Goal: Task Accomplishment & Management: Use online tool/utility

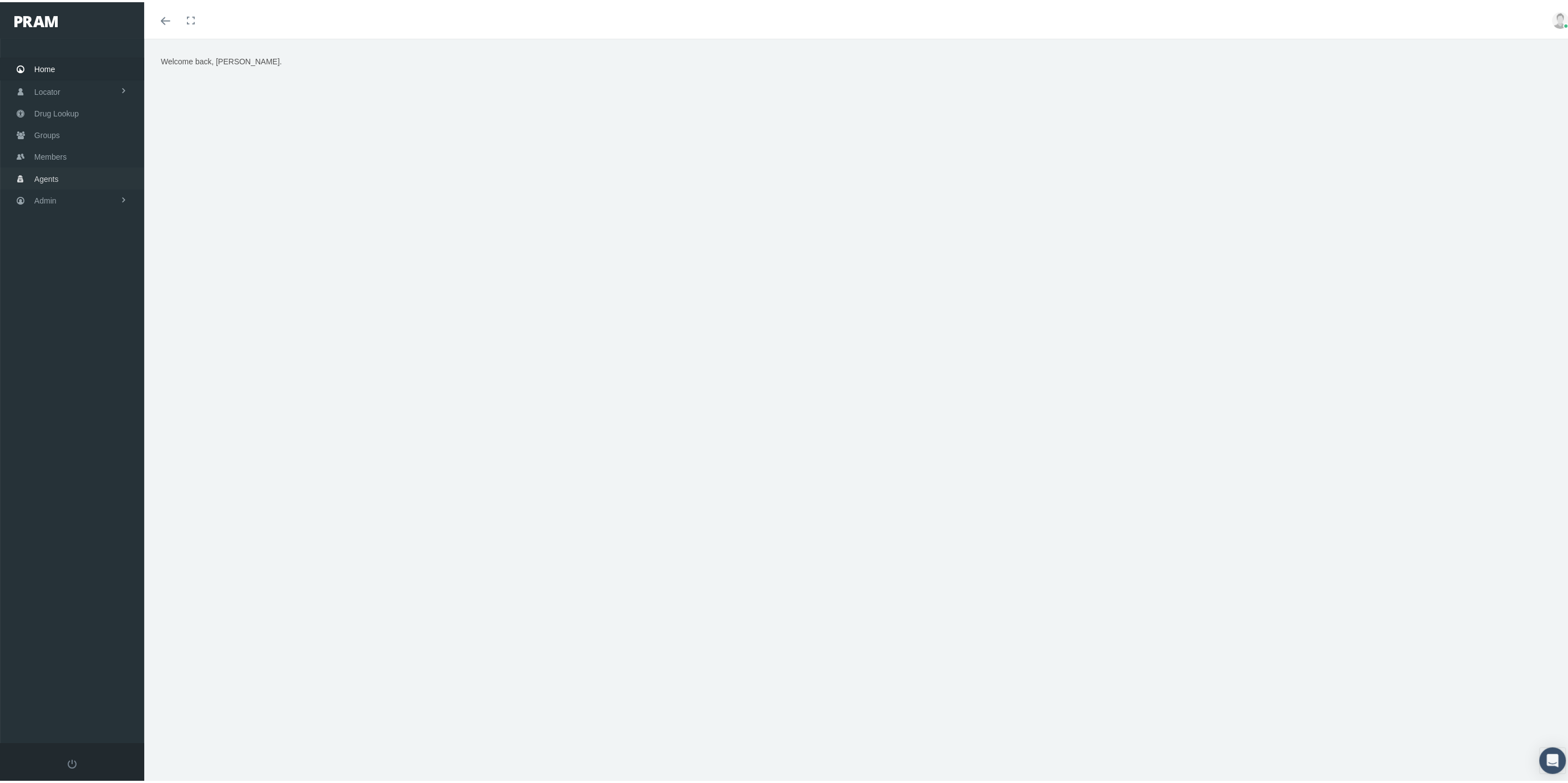
click at [45, 169] on span "Agents" at bounding box center [46, 176] width 24 height 21
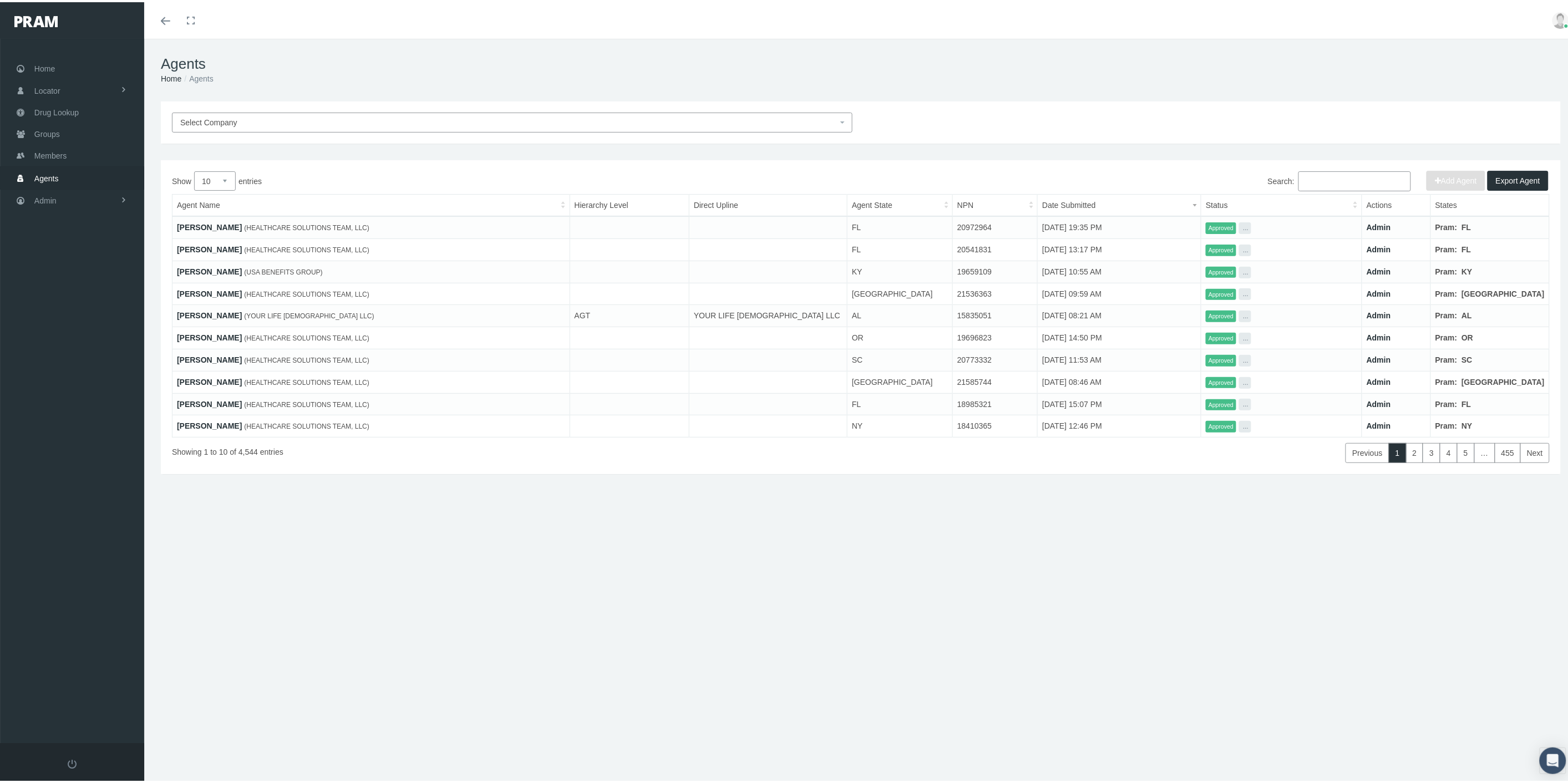
click at [779, 117] on span "Select Company" at bounding box center [509, 120] width 657 height 12
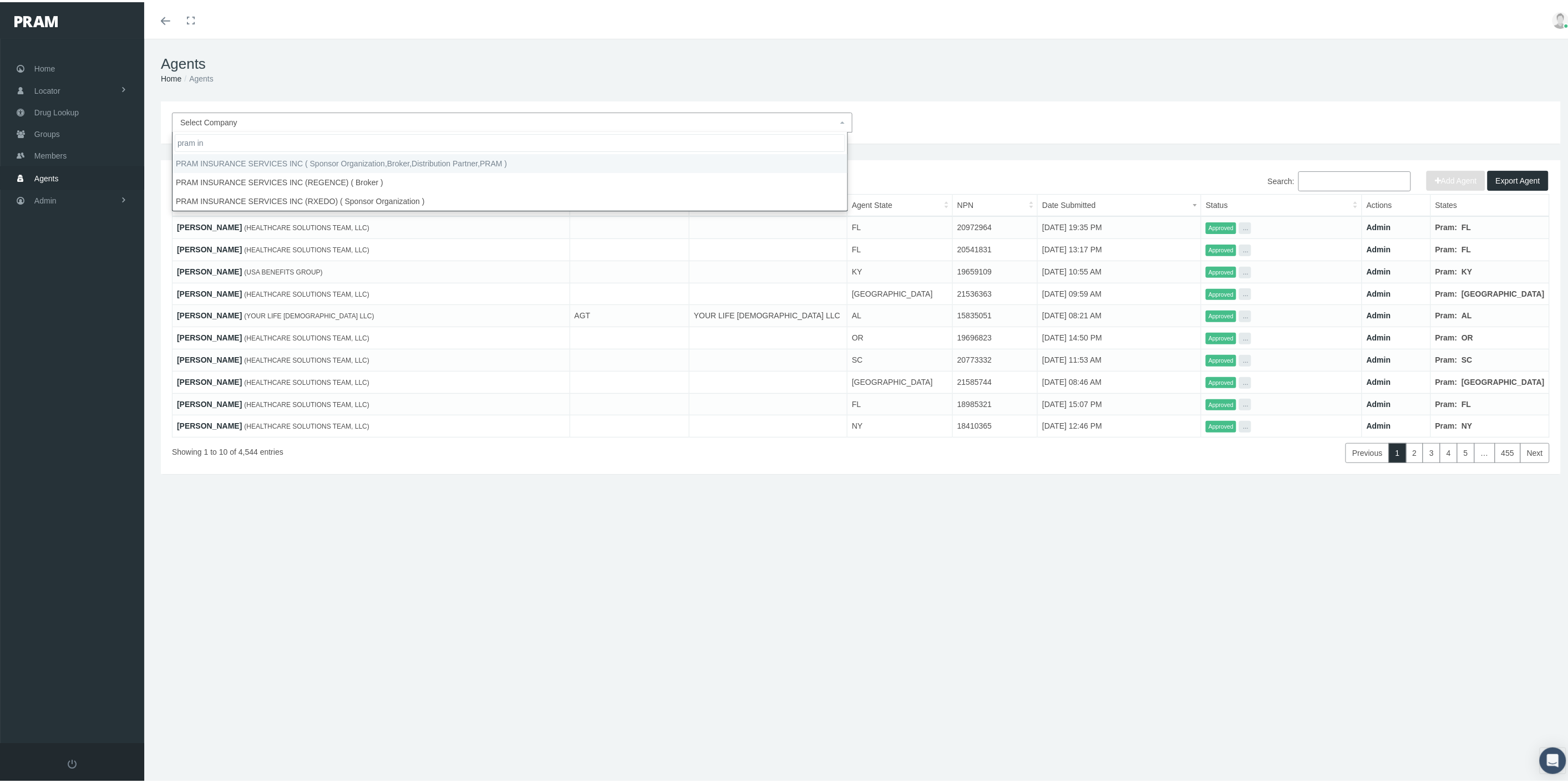
type input "pram in"
select select "53"
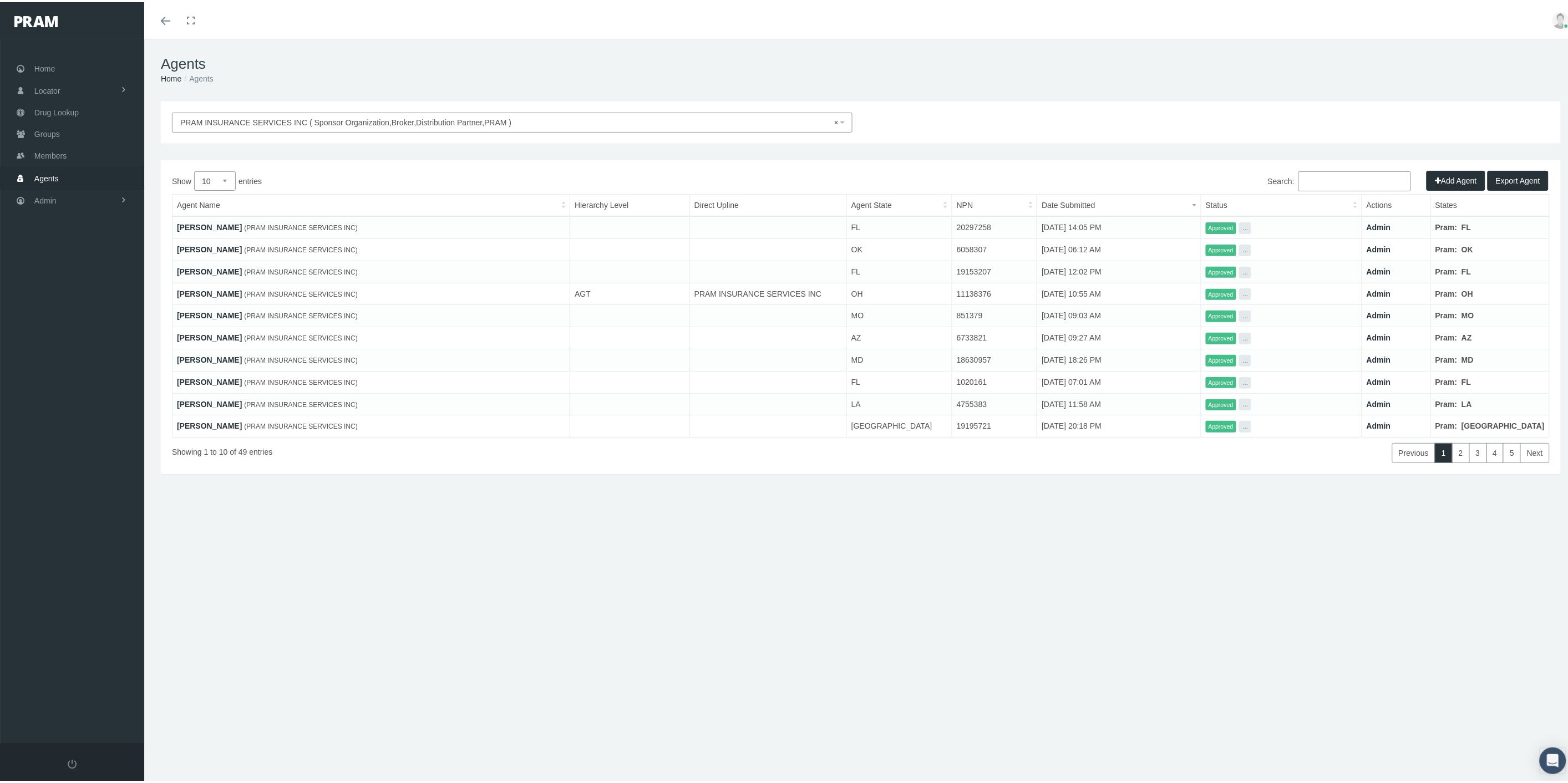
click at [1329, 178] on input "Search:" at bounding box center [1354, 179] width 113 height 20
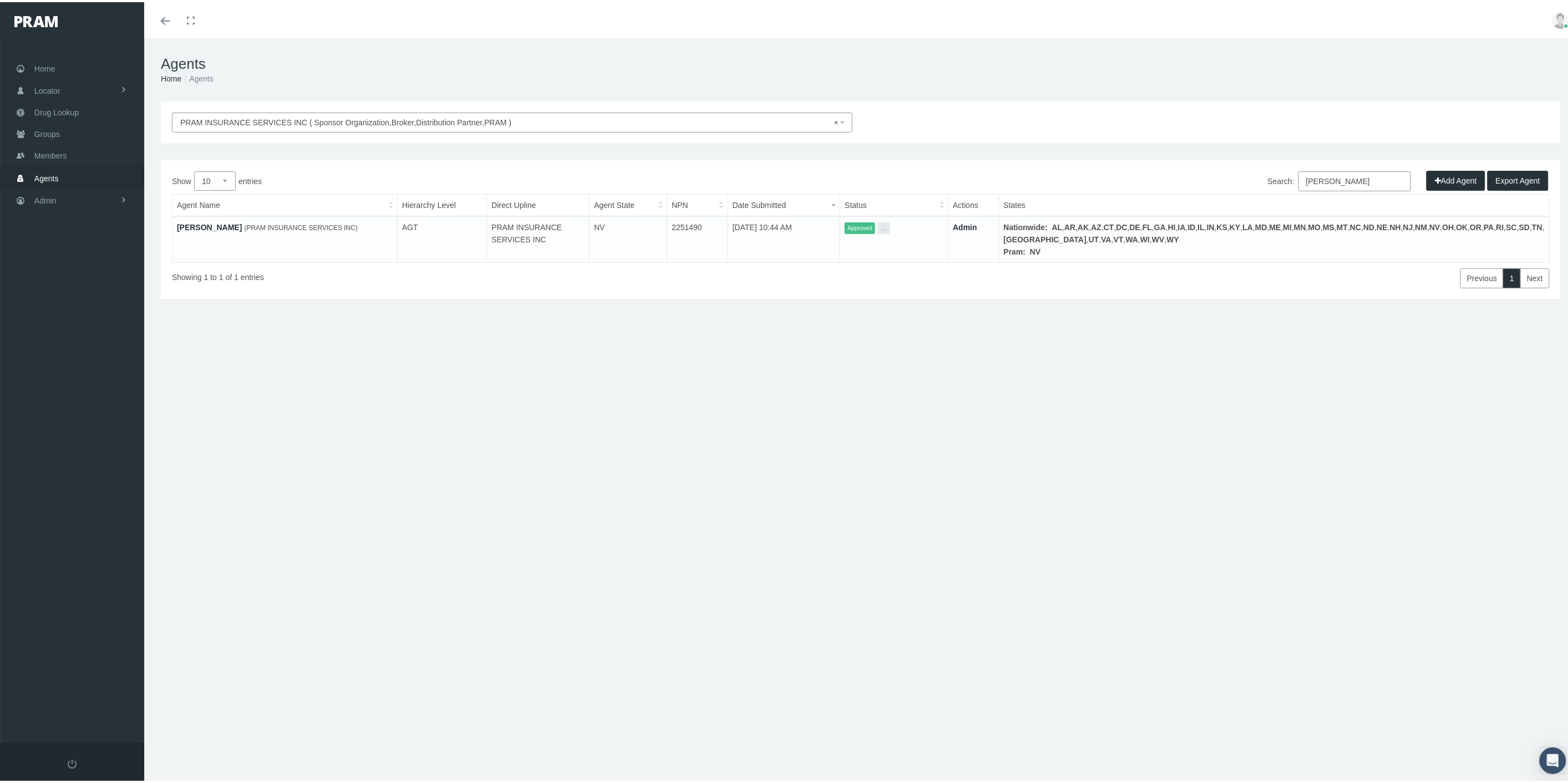
type input "wilson"
click at [978, 226] on link "Admin" at bounding box center [965, 225] width 24 height 9
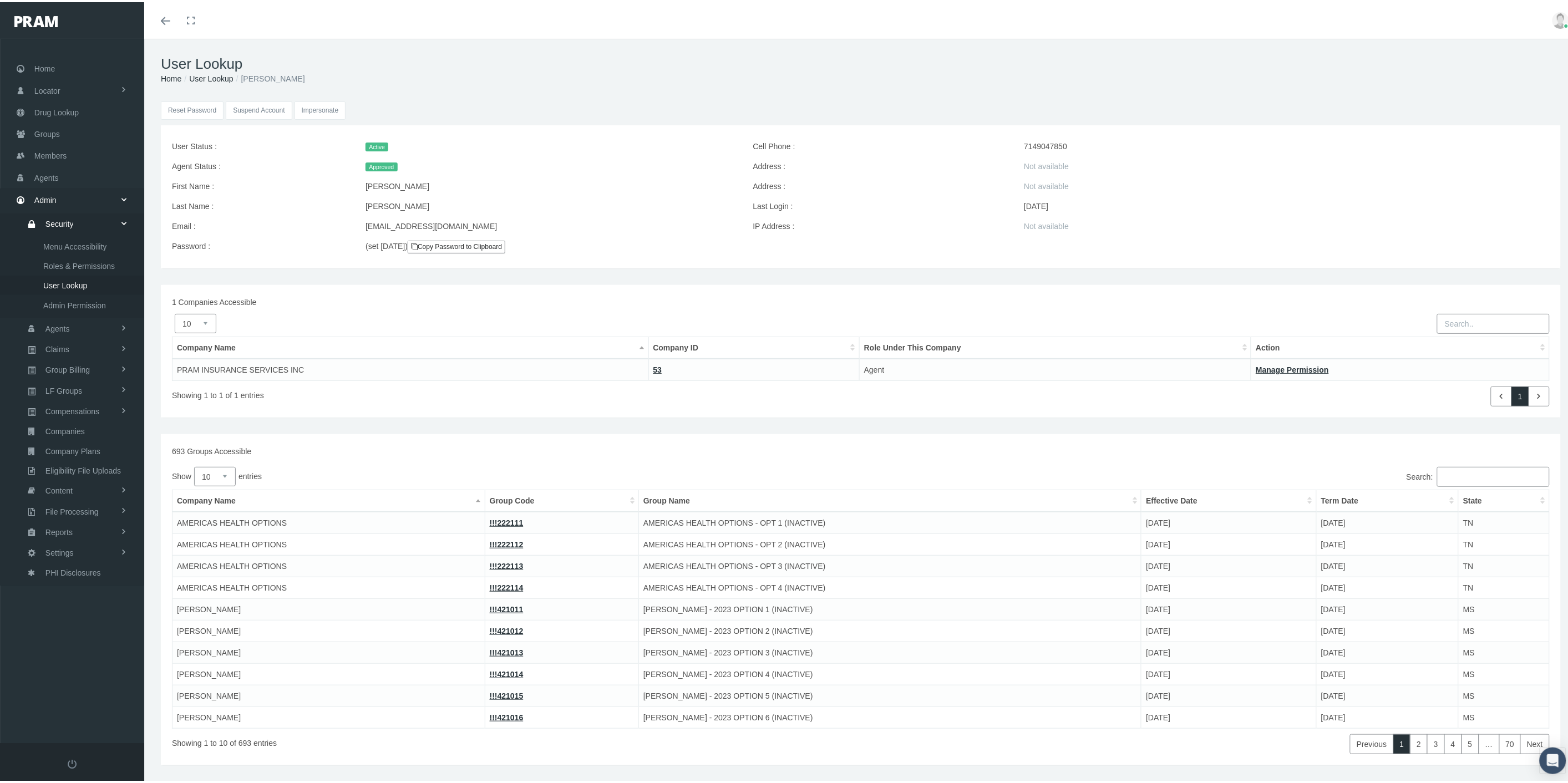
click at [317, 108] on input "Impersonate" at bounding box center [320, 108] width 52 height 18
